Goal: Task Accomplishment & Management: Manage account settings

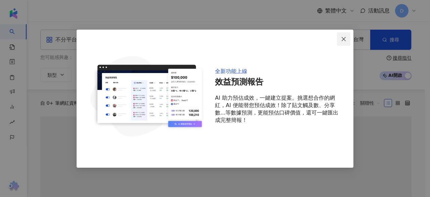
click at [343, 40] on icon "close" at bounding box center [344, 39] width 4 height 4
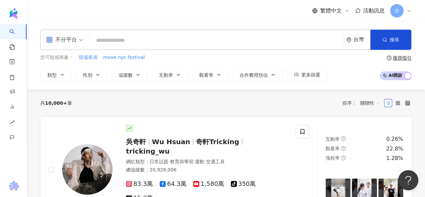
click at [135, 40] on input "search" at bounding box center [216, 40] width 248 height 13
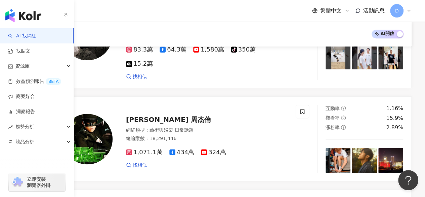
scroll to position [134, 0]
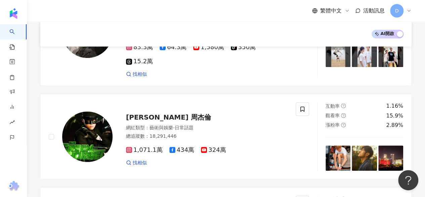
click at [411, 12] on icon at bounding box center [408, 10] width 5 height 5
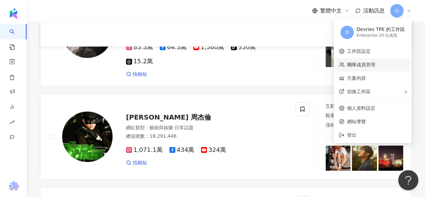
click at [370, 62] on link "團隊成員管理" at bounding box center [361, 64] width 28 height 5
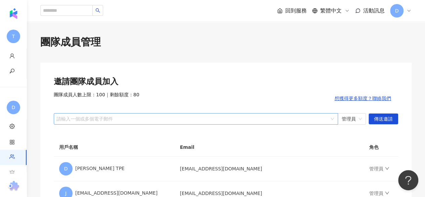
click at [273, 122] on div "請輸入一個或多個電子郵件" at bounding box center [196, 118] width 284 height 11
drag, startPoint x: 86, startPoint y: 119, endPoint x: 76, endPoint y: 119, distance: 9.7
click at [76, 119] on div at bounding box center [192, 118] width 275 height 5
paste input "**********"
type input "**********"
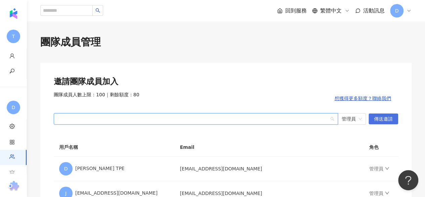
click at [393, 117] on button "傳送邀請" at bounding box center [384, 118] width 30 height 11
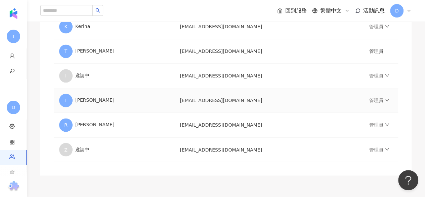
scroll to position [511, 0]
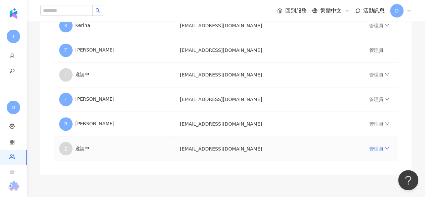
click at [369, 146] on link "管理員" at bounding box center [379, 148] width 20 height 5
click at [74, 147] on div "Z 邀請中" at bounding box center [114, 148] width 110 height 13
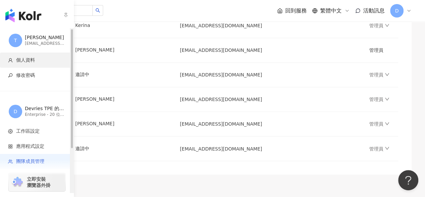
click at [28, 62] on span "個人資料" at bounding box center [25, 60] width 19 height 7
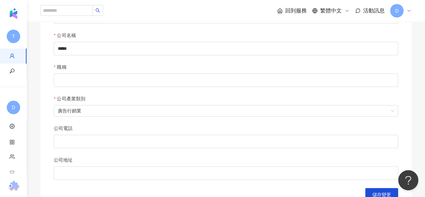
scroll to position [267, 0]
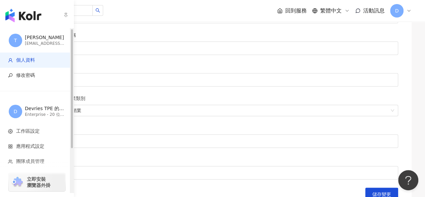
click at [31, 18] on img "button" at bounding box center [23, 15] width 36 height 13
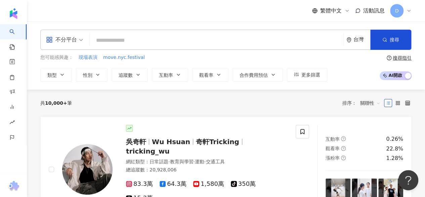
click at [101, 39] on input "search" at bounding box center [216, 40] width 248 height 13
paste input "******"
type input "******"
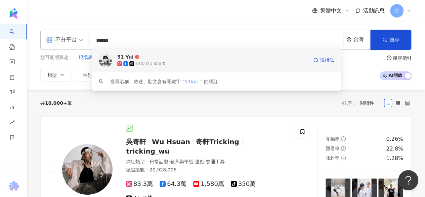
click at [149, 63] on div "140,013 追蹤者" at bounding box center [150, 64] width 30 height 6
